Goal: Information Seeking & Learning: Learn about a topic

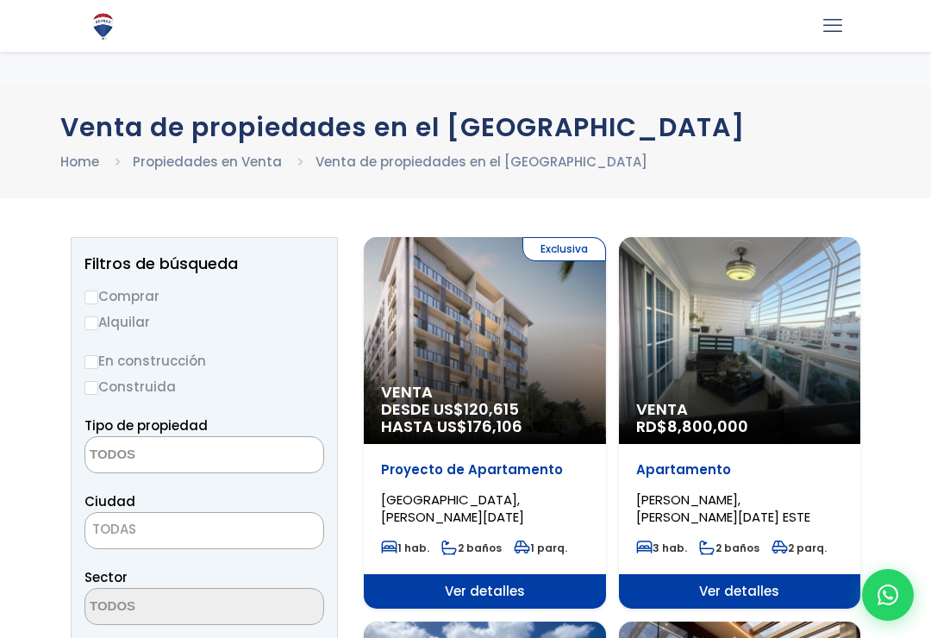
select select
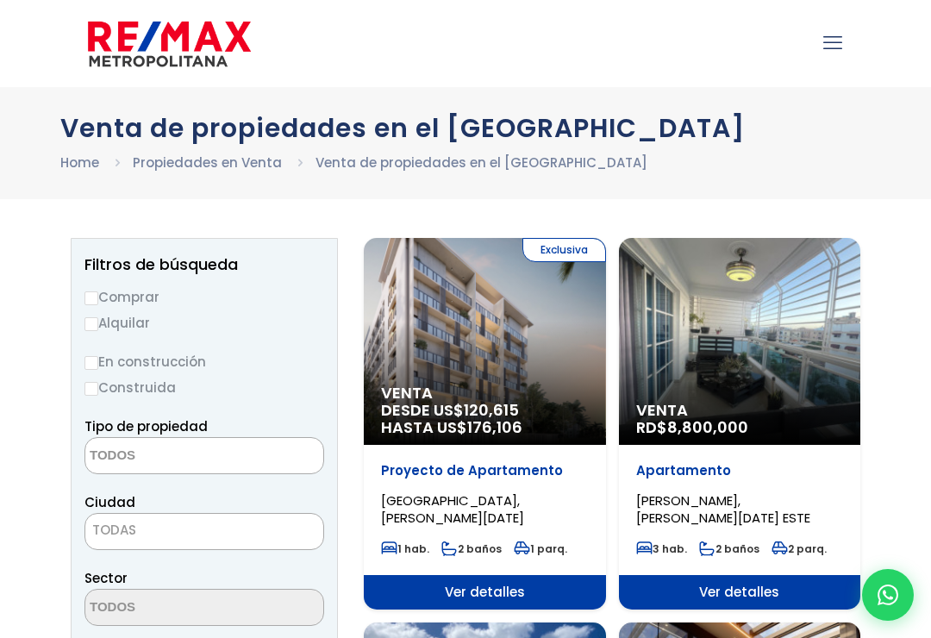
click at [492, 363] on div "Exclusiva Venta DESDE US$ 120,615 HASTA US$ 176,106" at bounding box center [485, 341] width 242 height 207
click at [491, 353] on div "Exclusiva Venta DESDE US$ 120,615 HASTA US$ 176,106" at bounding box center [485, 341] width 242 height 207
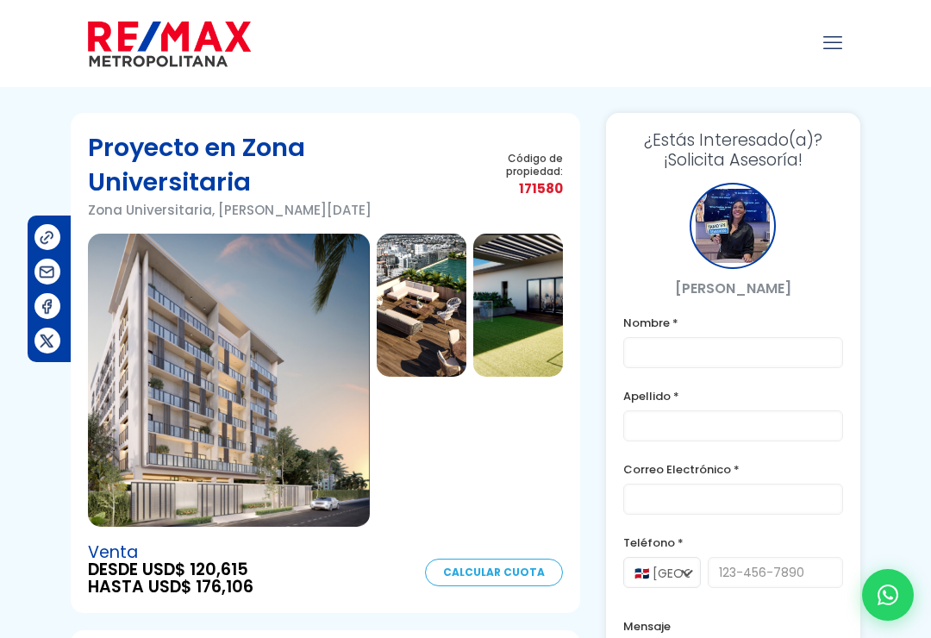
click at [236, 428] on img at bounding box center [229, 380] width 282 height 293
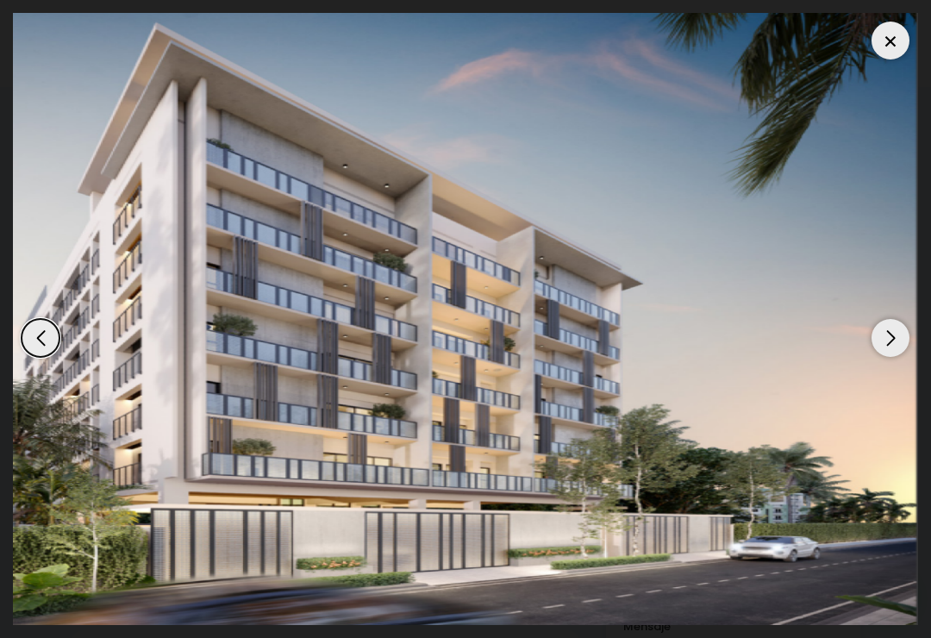
click at [890, 319] on div "Next slide" at bounding box center [891, 338] width 38 height 38
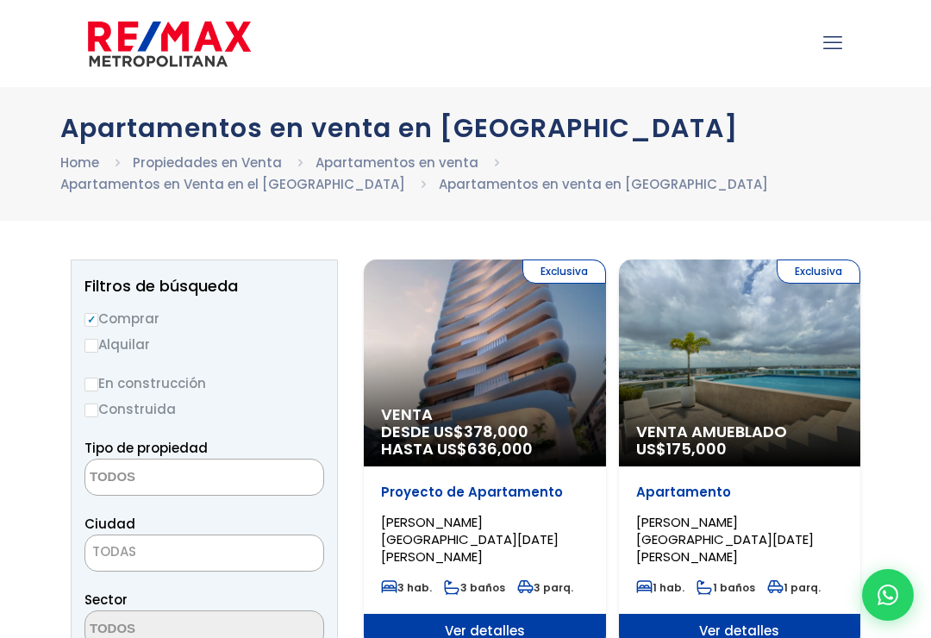
select select
